Goal: Information Seeking & Learning: Check status

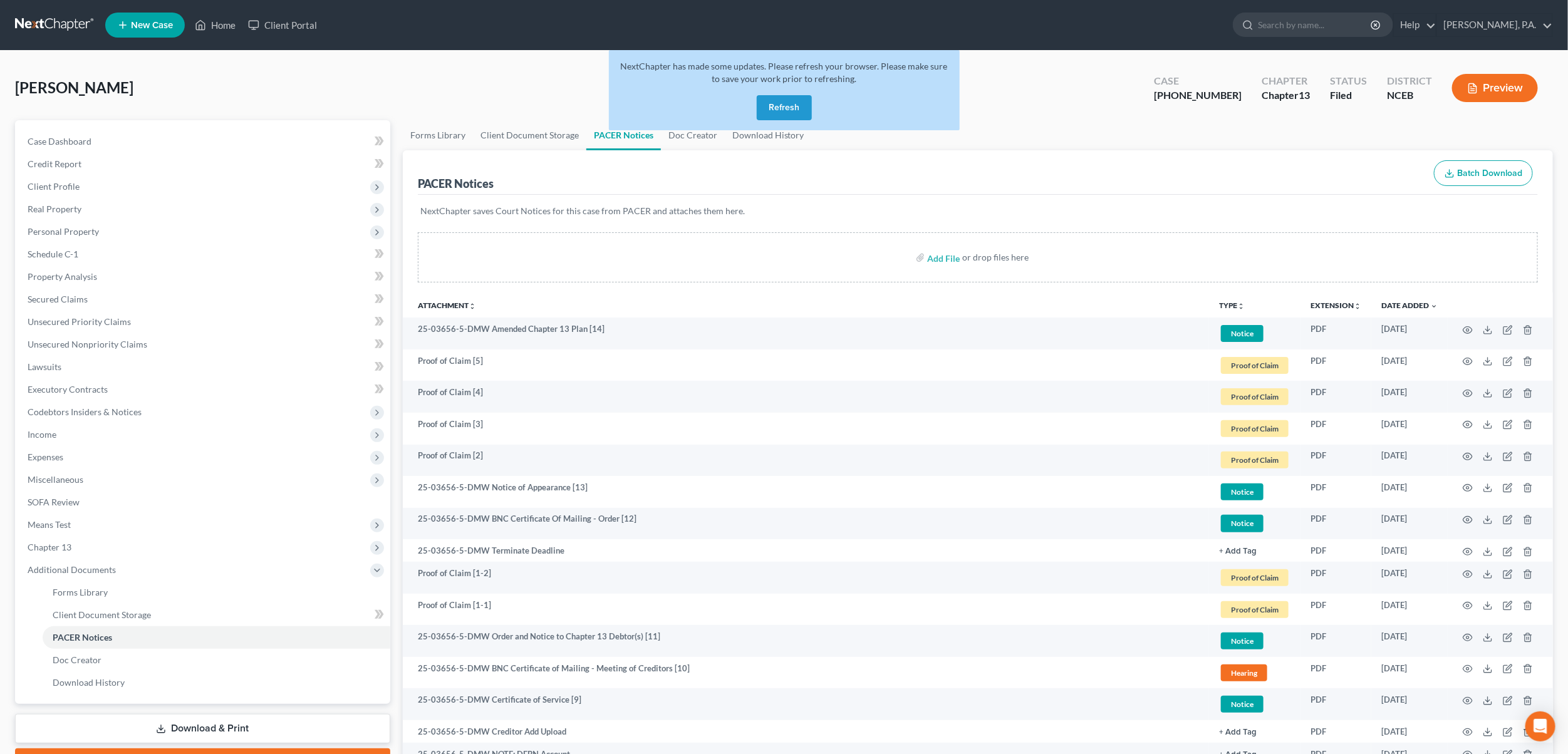
click at [784, 111] on button "Refresh" at bounding box center [784, 108] width 55 height 25
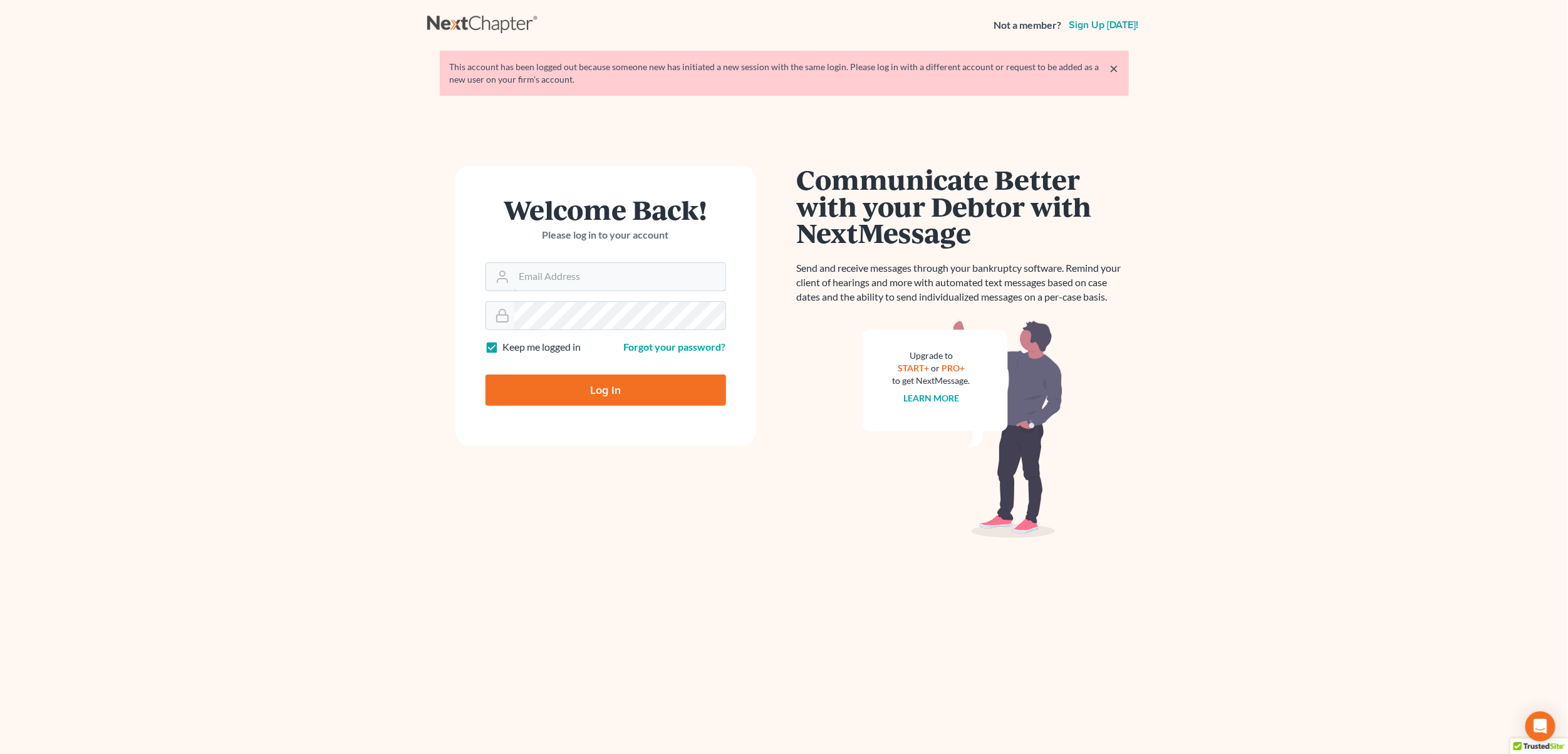
type input "karen.cook@jmcookesq.com"
click at [598, 401] on input "Log In" at bounding box center [605, 390] width 240 height 31
type input "Thinking..."
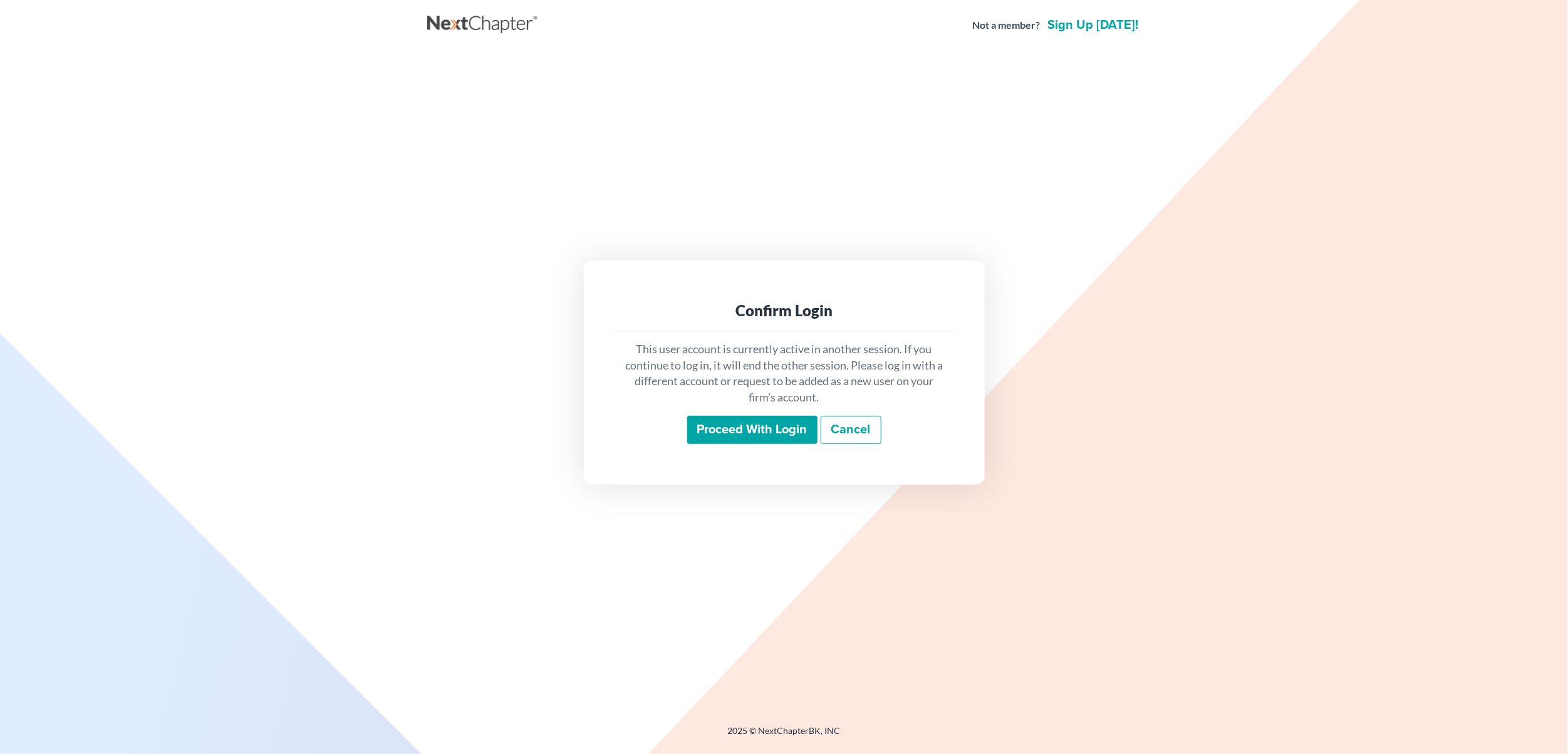
drag, startPoint x: 749, startPoint y: 432, endPoint x: 712, endPoint y: 432, distance: 37.0
click at [749, 433] on input "Proceed with login" at bounding box center [752, 430] width 130 height 29
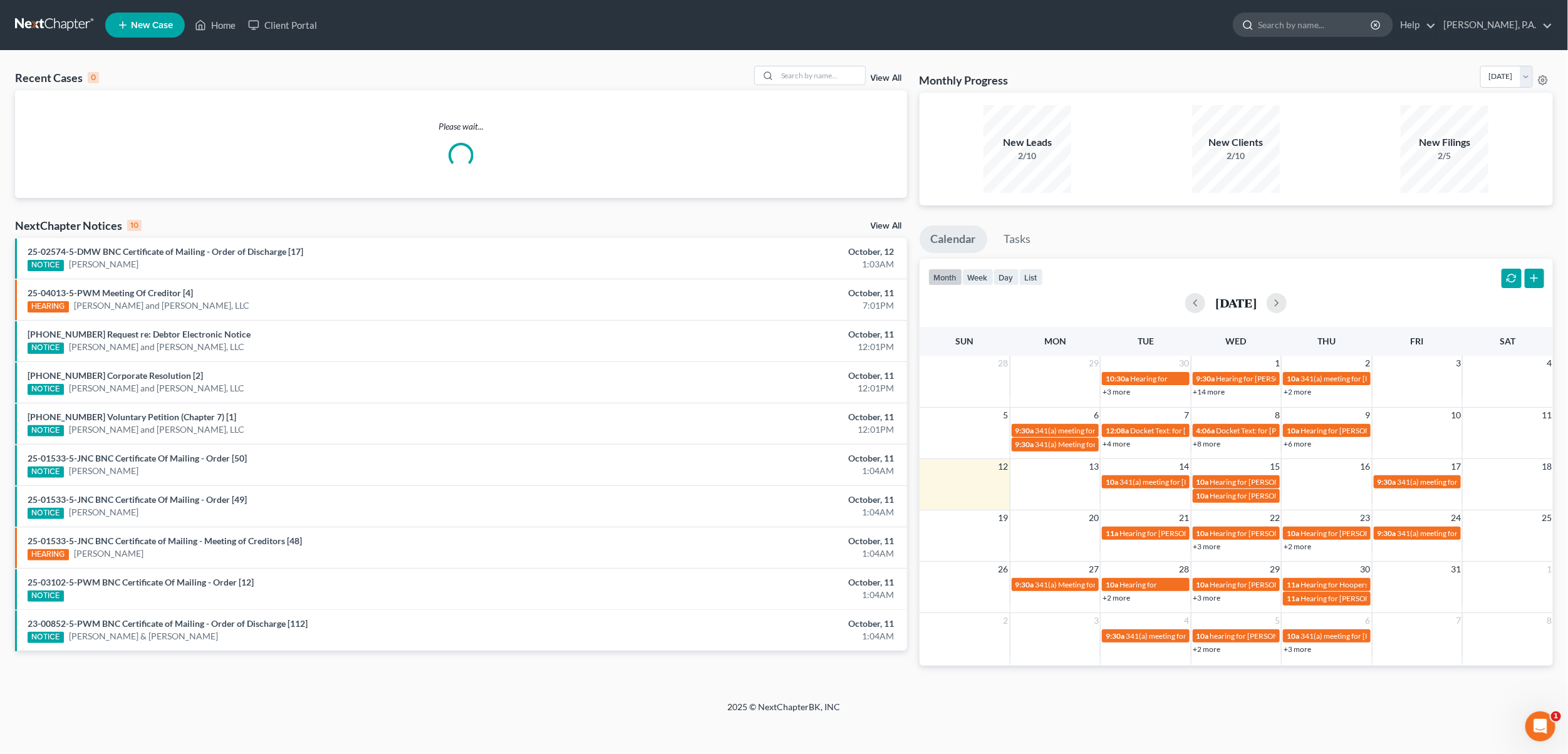
click at [1342, 21] on input "search" at bounding box center [1314, 24] width 115 height 23
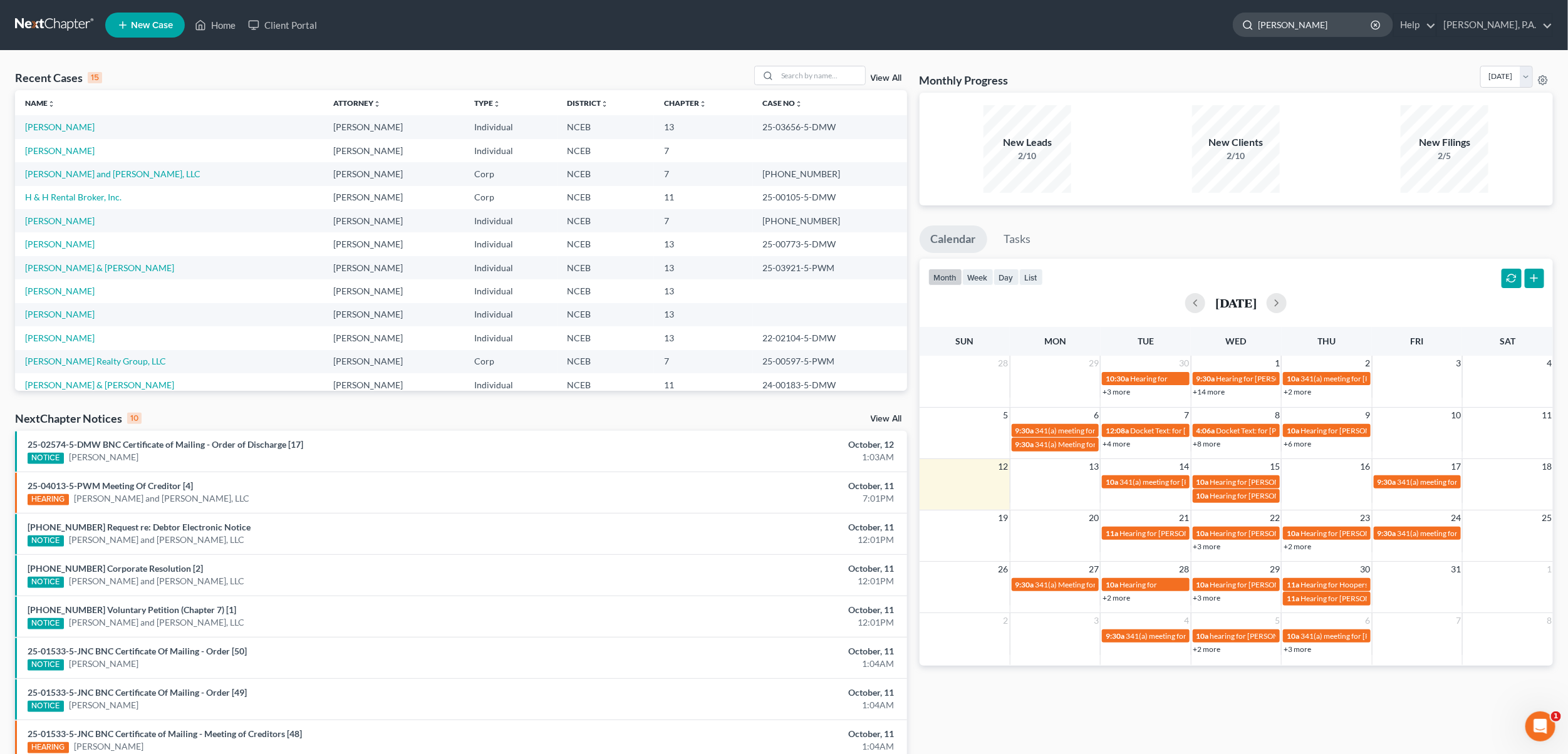
type input "[PERSON_NAME]"
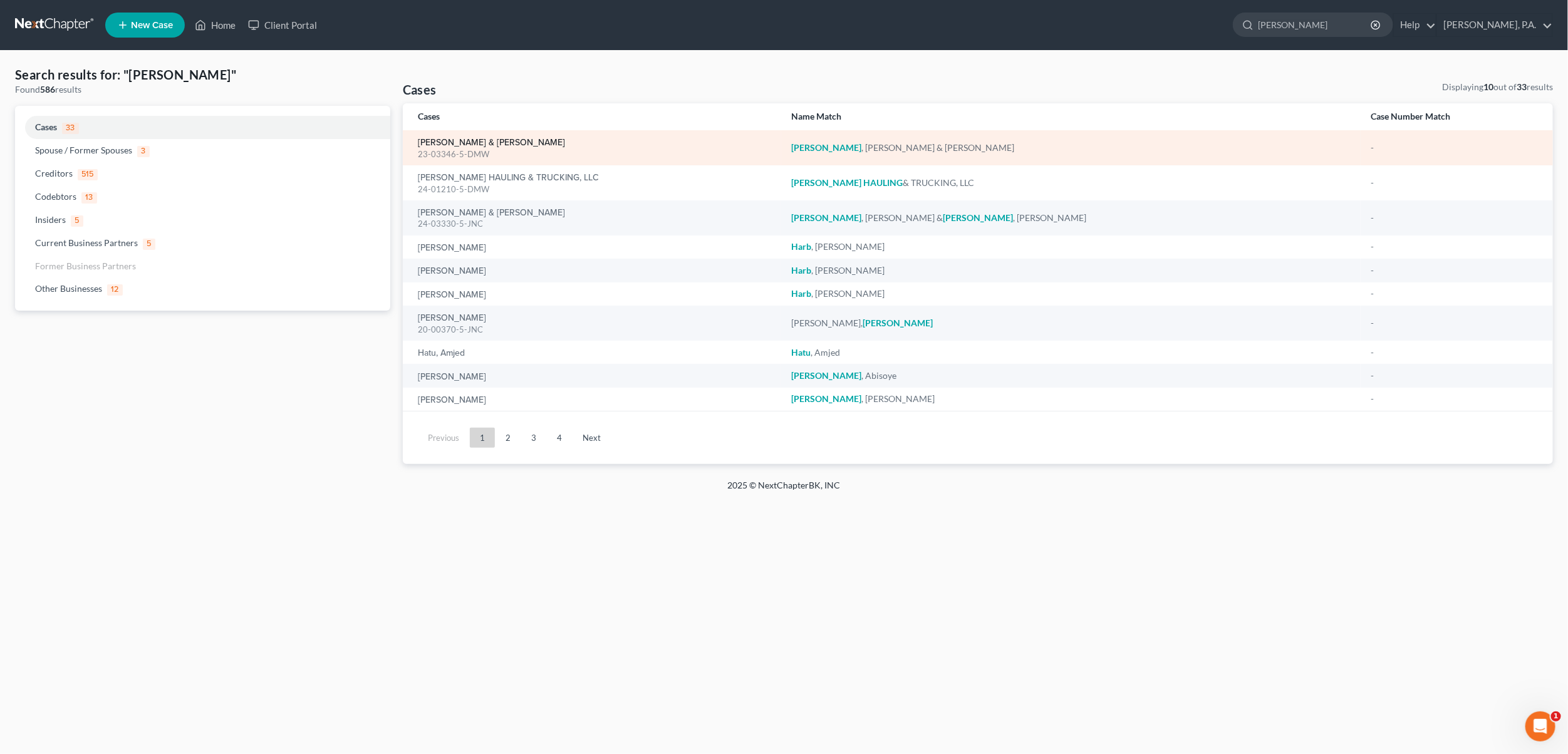
click at [455, 143] on link "[PERSON_NAME] & [PERSON_NAME]" at bounding box center [491, 142] width 147 height 9
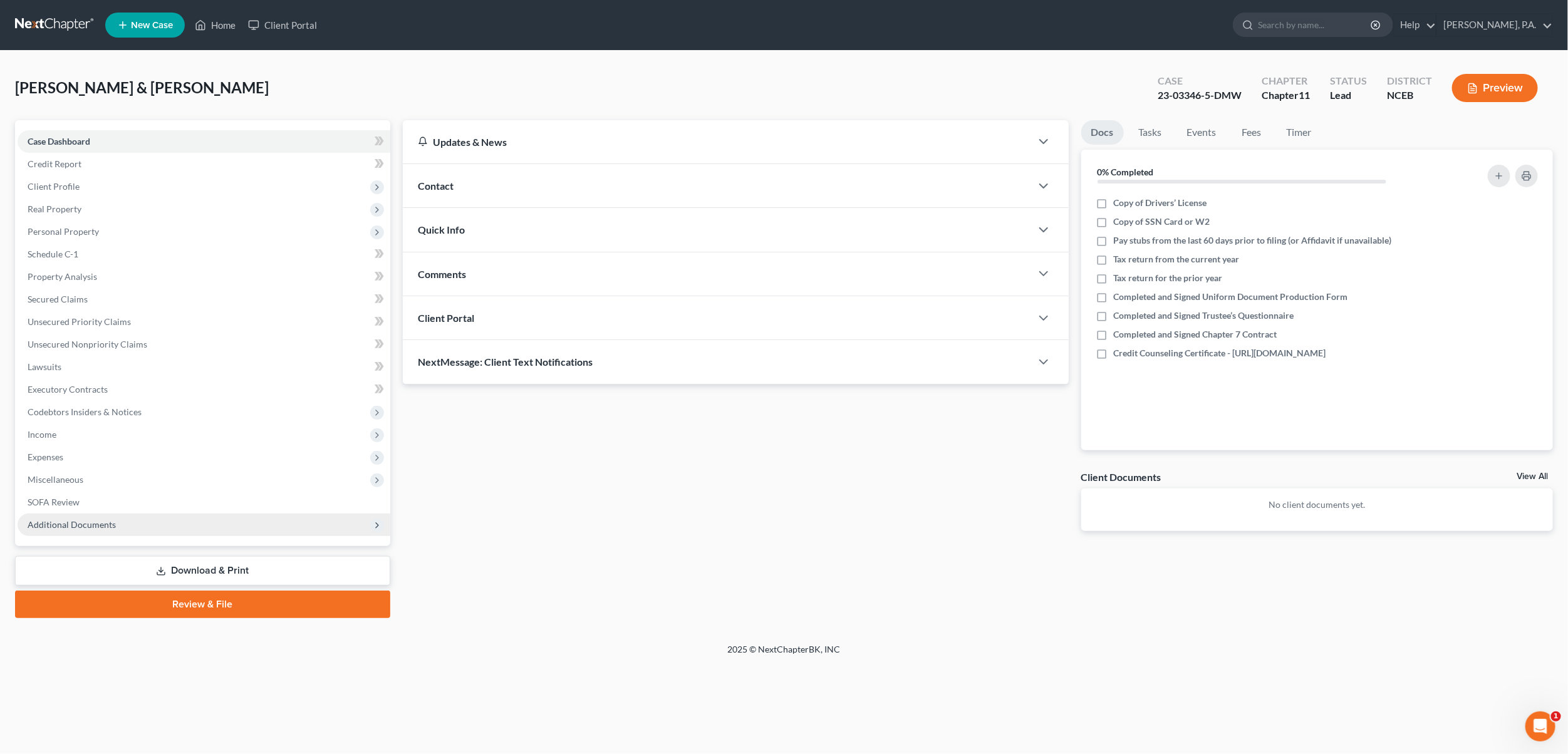
click at [79, 528] on span "Additional Documents" at bounding box center [203, 525] width 373 height 23
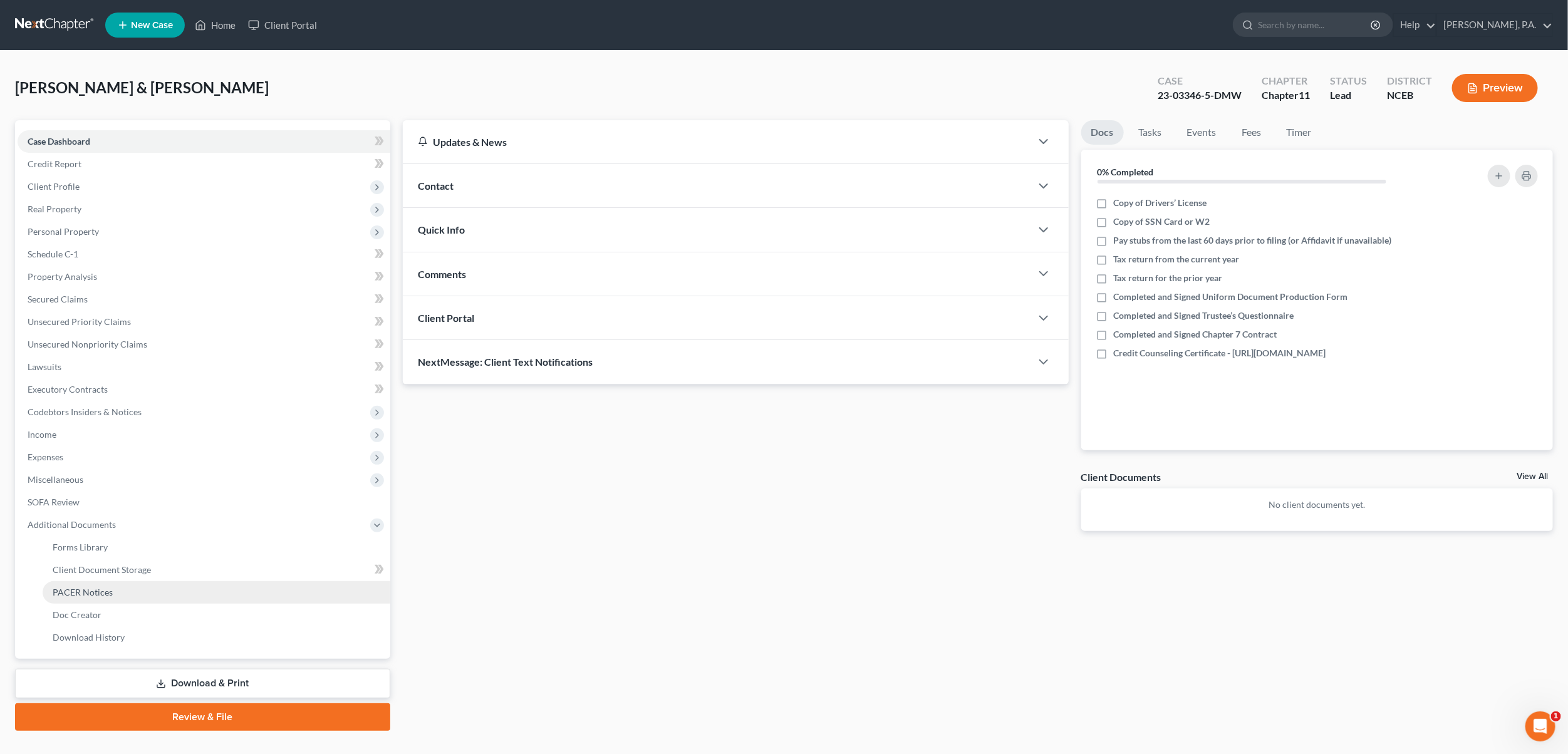
click at [104, 590] on span "PACER Notices" at bounding box center [82, 592] width 60 height 11
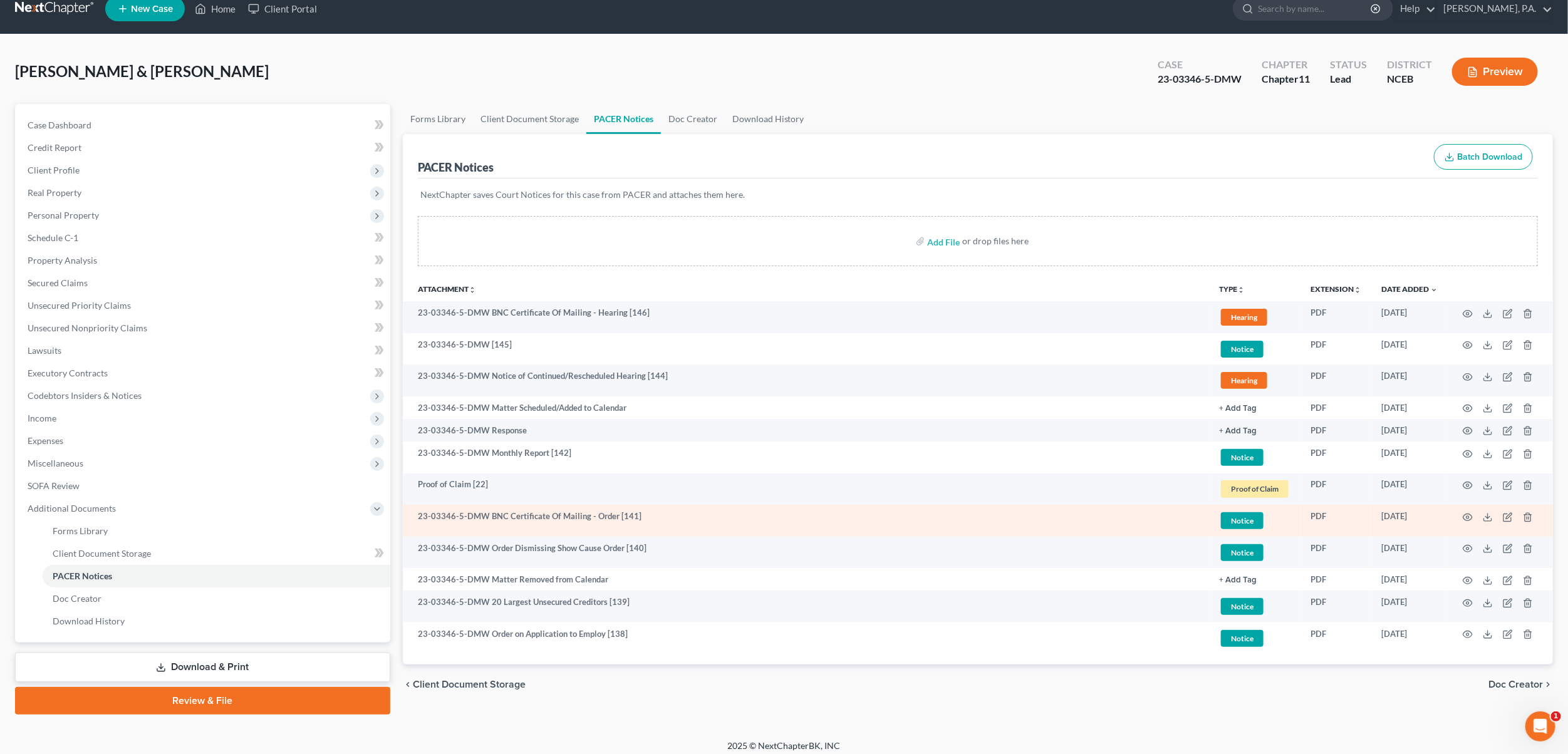
scroll to position [14, 0]
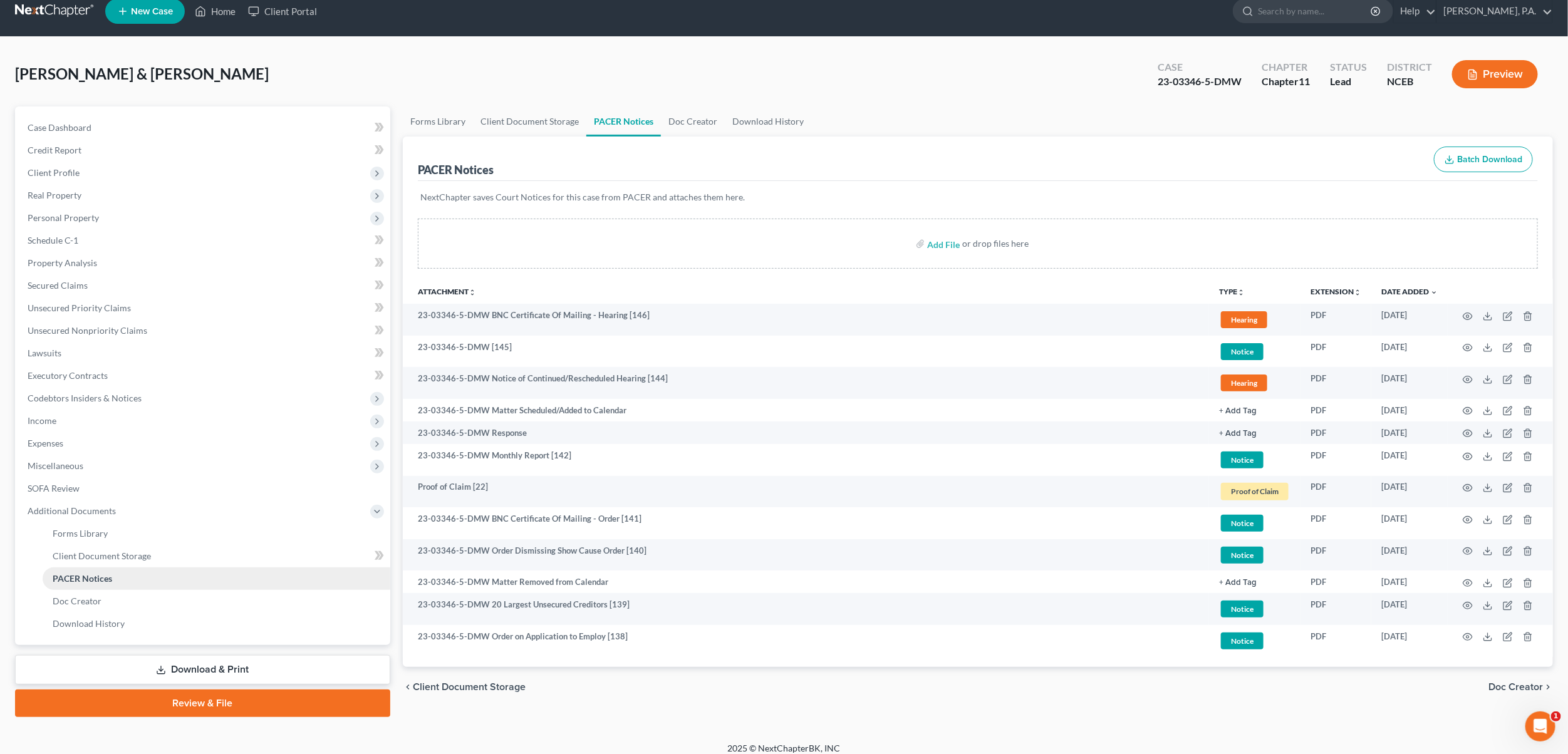
click at [223, 579] on link "PACER Notices" at bounding box center [216, 579] width 348 height 23
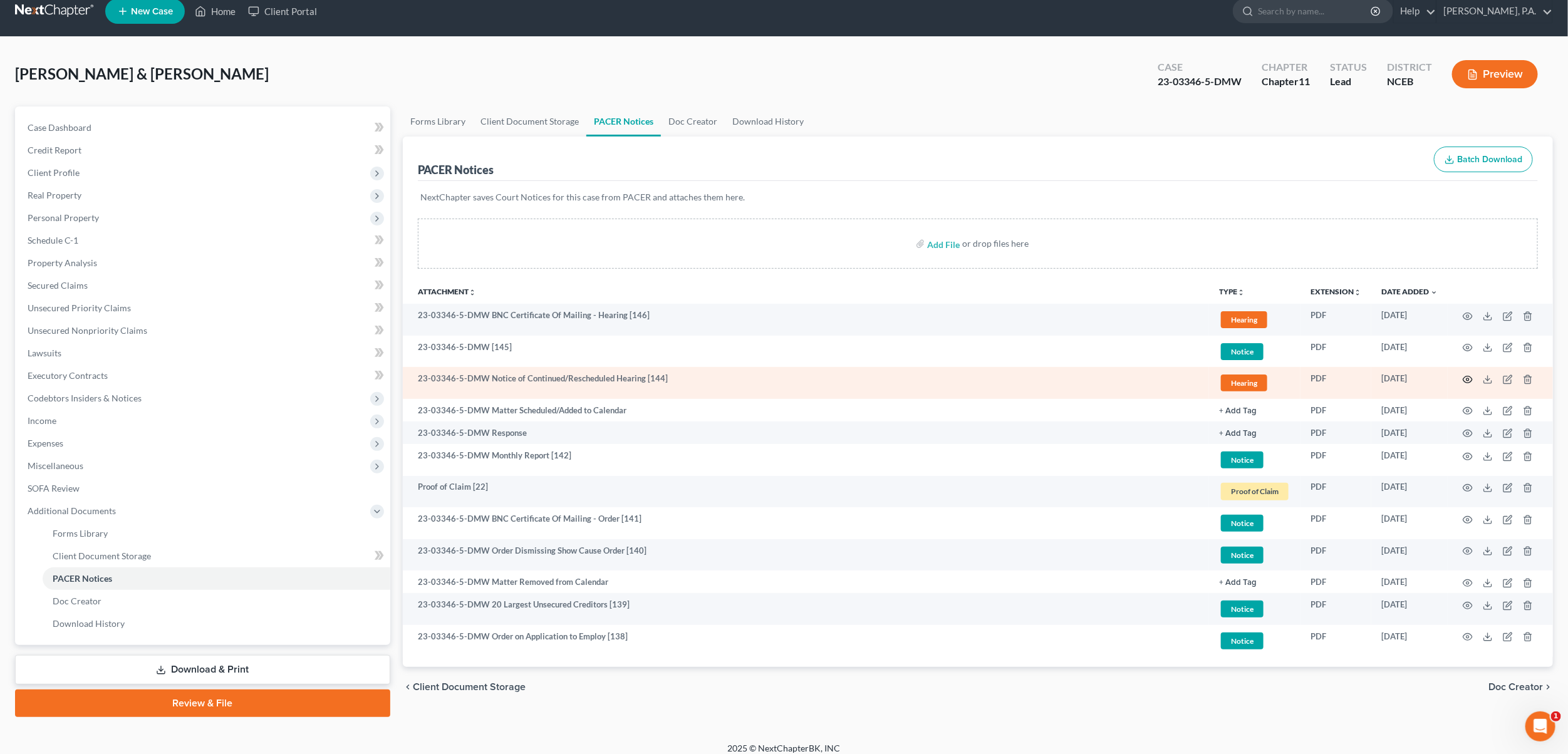
click at [1468, 377] on icon "button" at bounding box center [1467, 379] width 10 height 10
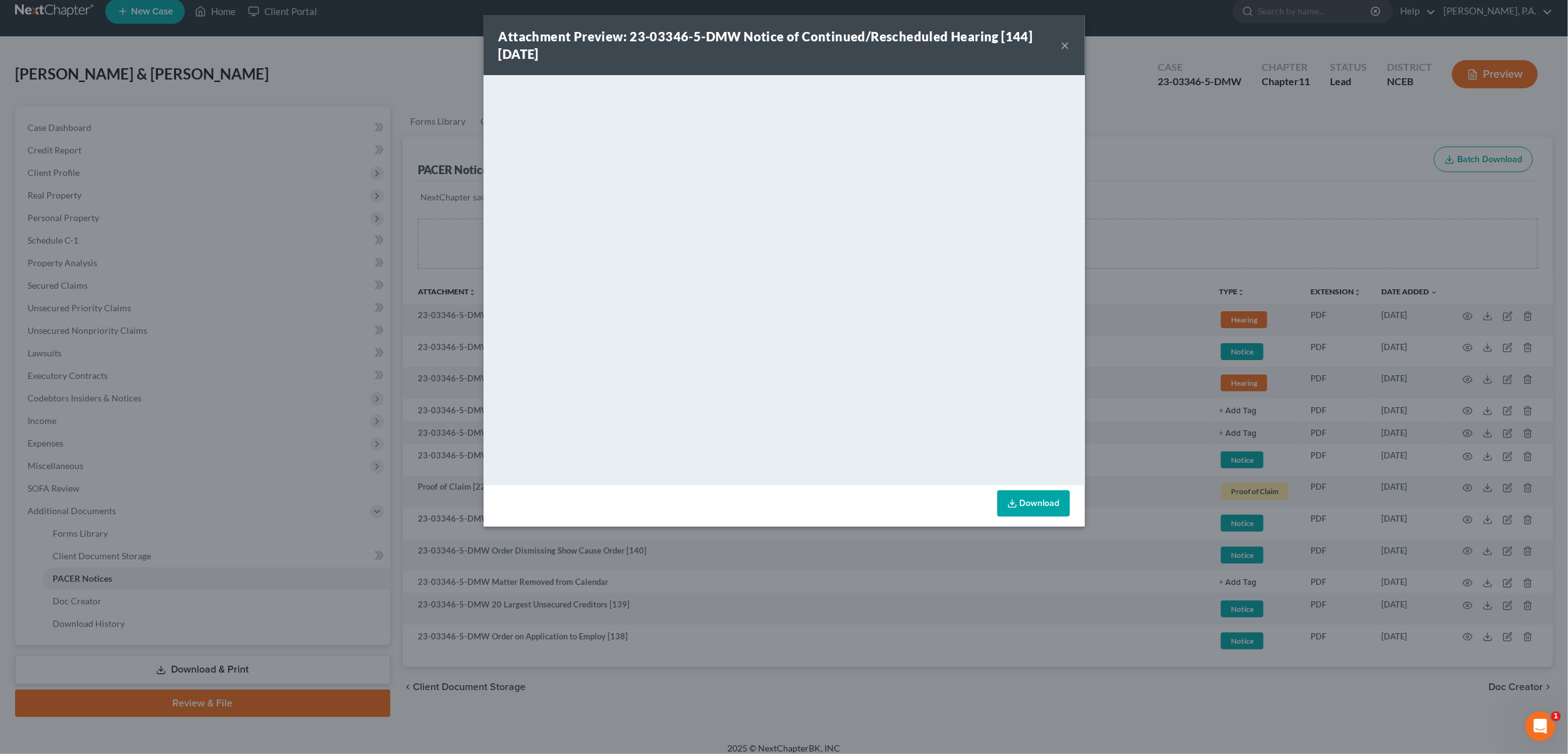
click at [1070, 46] on div "Attachment Preview: 23-03346-5-DMW Notice of Continued/Rescheduled Hearing [144…" at bounding box center [784, 45] width 601 height 60
click at [1067, 48] on button "×" at bounding box center [1065, 45] width 9 height 15
